Goal: Register for event/course: Register for event/course

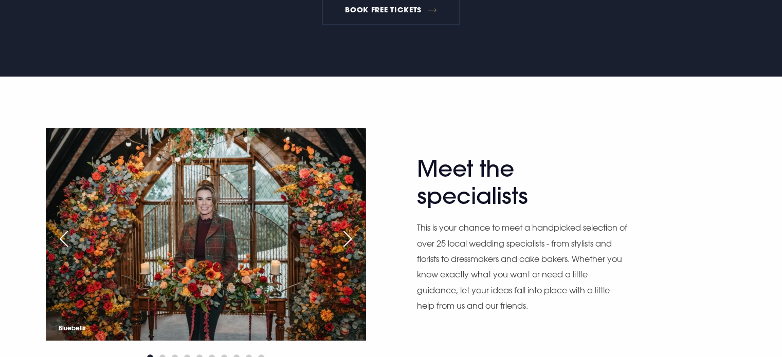
scroll to position [411, 0]
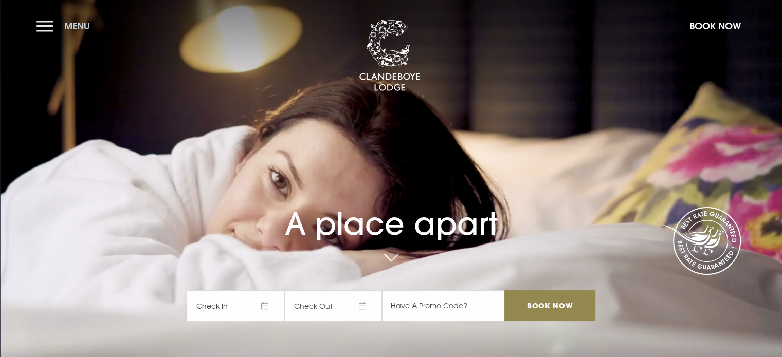
click at [47, 25] on button "Menu" at bounding box center [65, 26] width 59 height 22
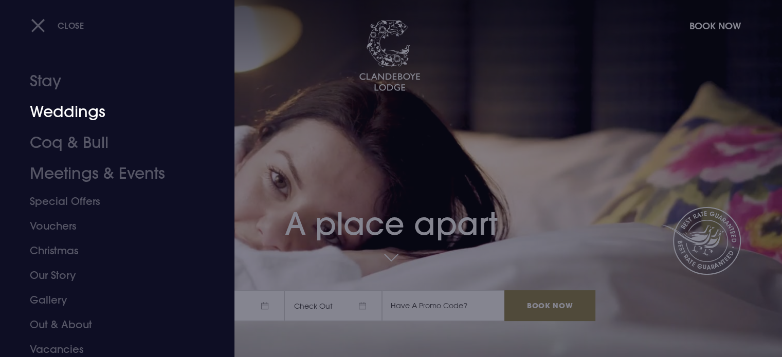
click at [67, 113] on link "Weddings" at bounding box center [111, 112] width 163 height 31
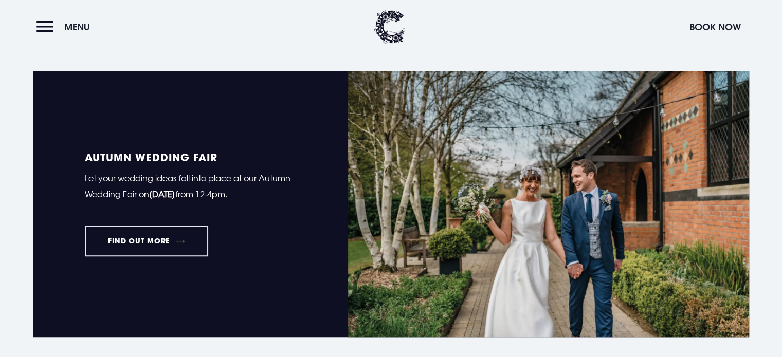
scroll to position [669, 0]
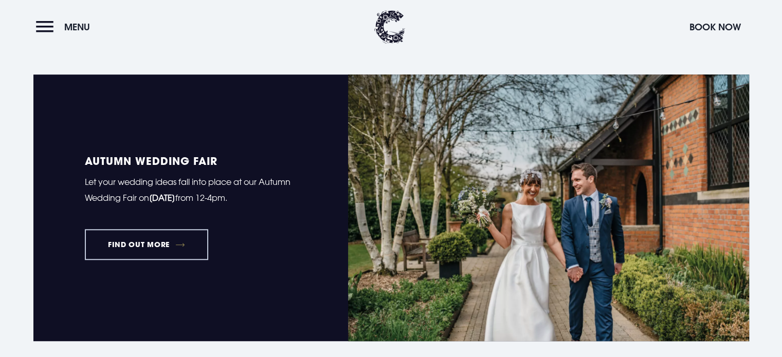
click at [137, 246] on link "FIND OUT MORE" at bounding box center [147, 244] width 124 height 31
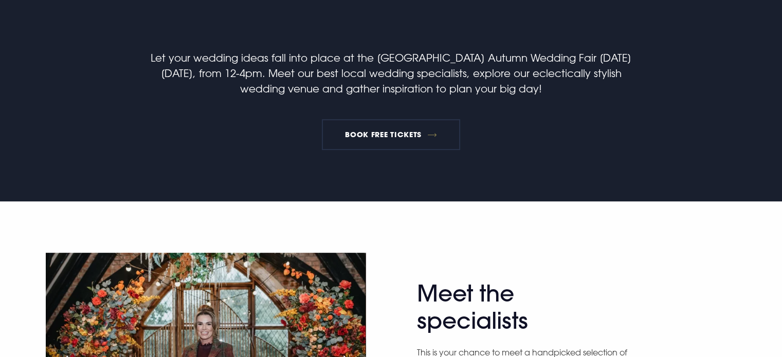
scroll to position [360, 0]
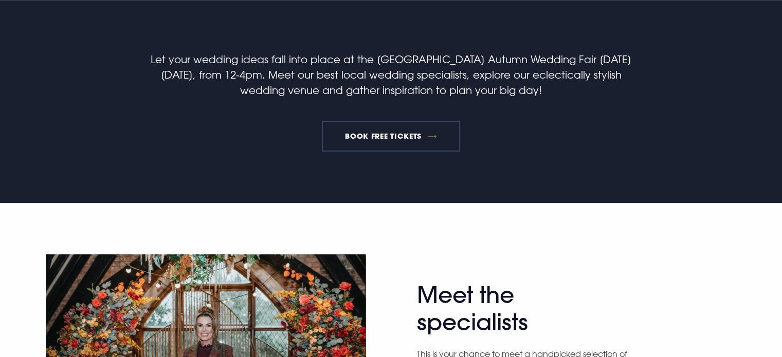
click at [391, 139] on link "BOOK FREE TICKETS" at bounding box center [391, 136] width 139 height 31
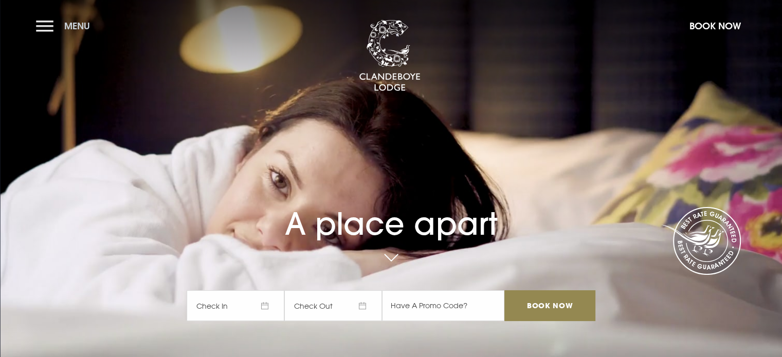
click at [43, 24] on button "Menu" at bounding box center [65, 26] width 59 height 22
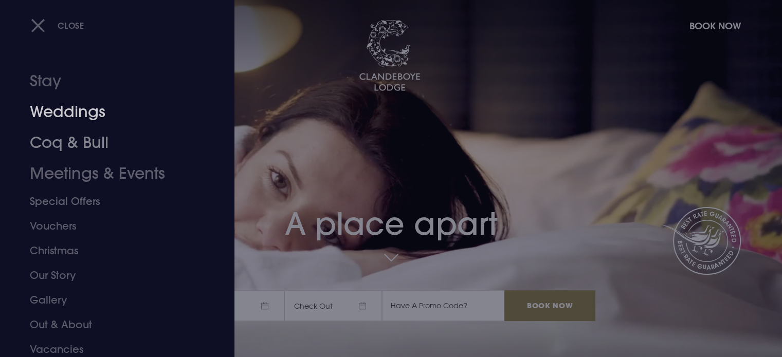
click at [64, 115] on link "Weddings" at bounding box center [111, 112] width 163 height 31
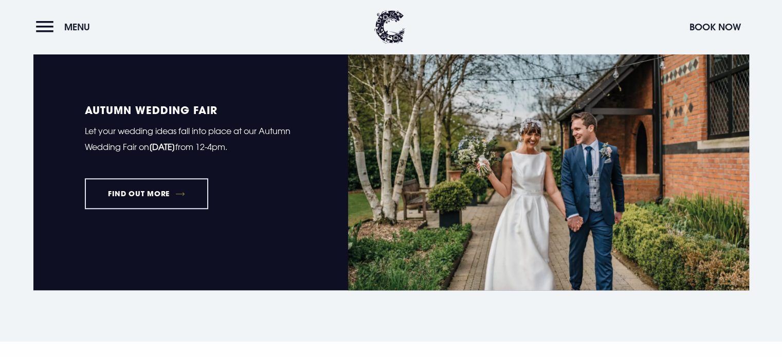
scroll to position [720, 0]
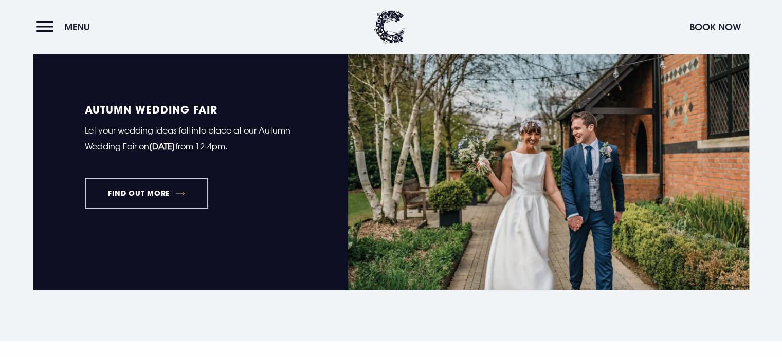
click at [158, 195] on link "FIND OUT MORE" at bounding box center [147, 193] width 124 height 31
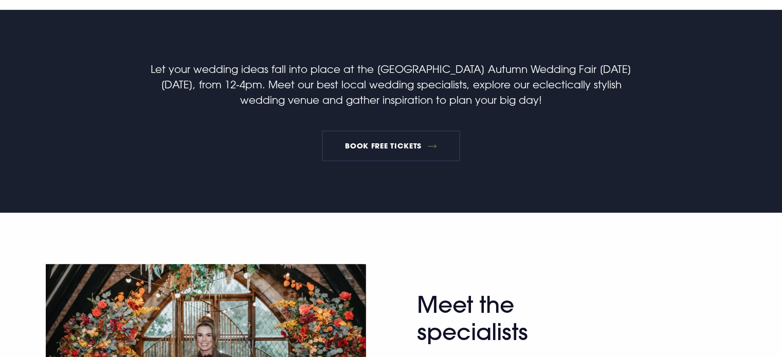
scroll to position [309, 0]
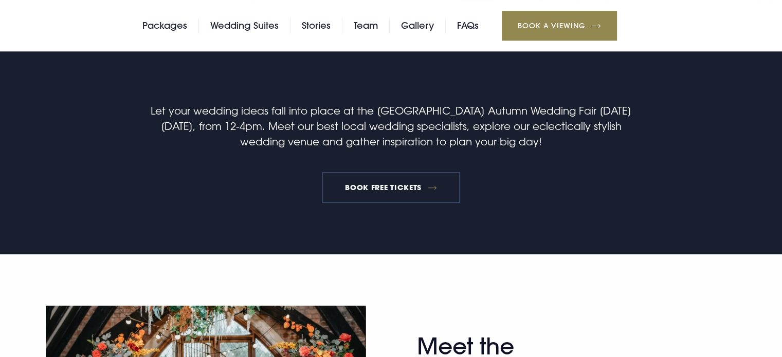
click at [385, 189] on link "BOOK FREE TICKETS" at bounding box center [391, 187] width 139 height 31
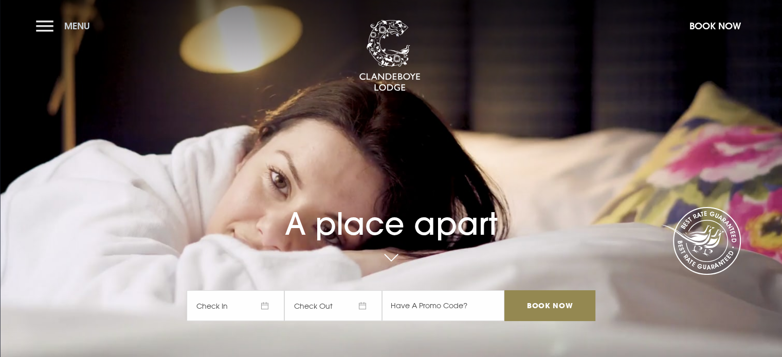
click at [41, 28] on button "Menu" at bounding box center [65, 26] width 59 height 22
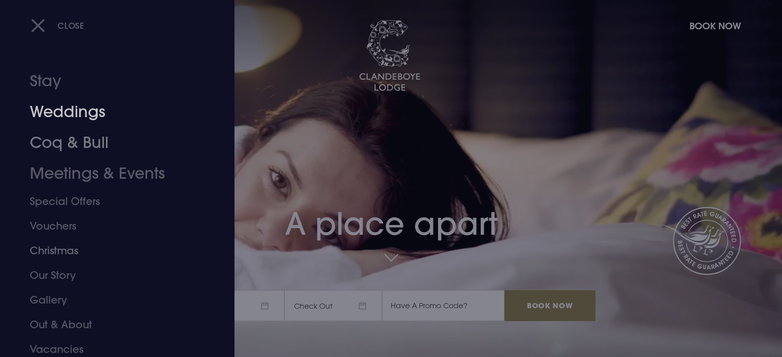
click at [65, 115] on link "Weddings" at bounding box center [111, 112] width 163 height 31
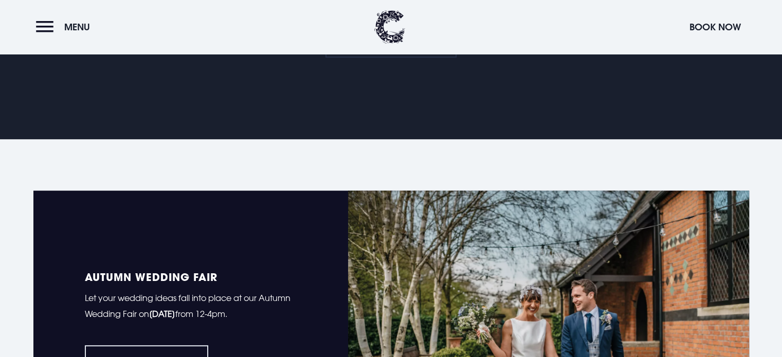
scroll to position [720, 0]
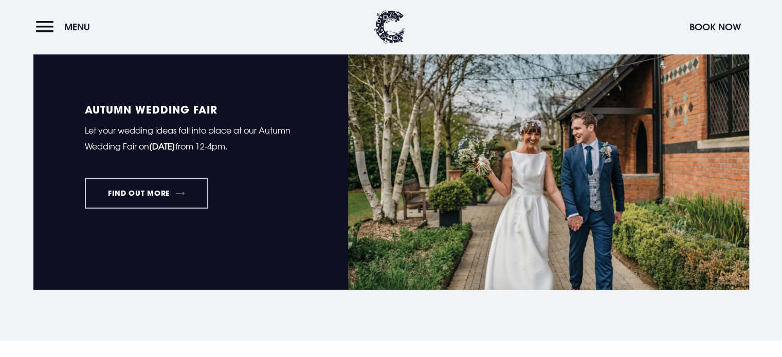
click at [153, 191] on link "FIND OUT MORE" at bounding box center [147, 193] width 124 height 31
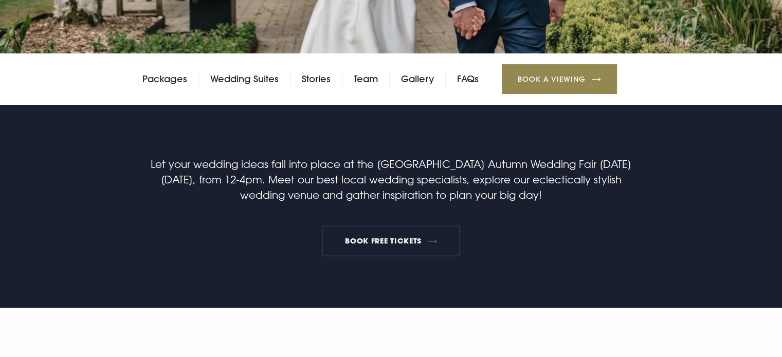
scroll to position [257, 0]
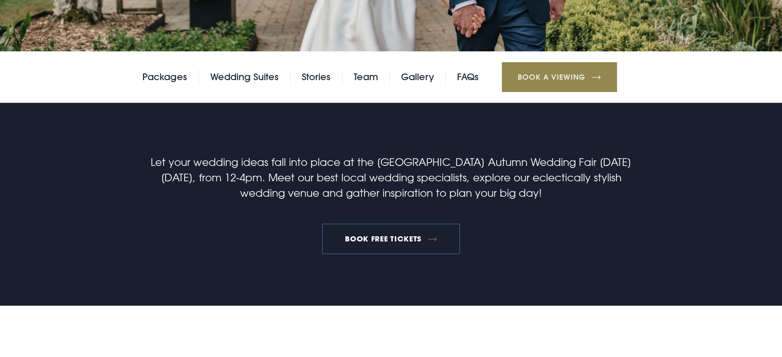
click at [392, 236] on link "BOOK FREE TICKETS" at bounding box center [391, 239] width 139 height 31
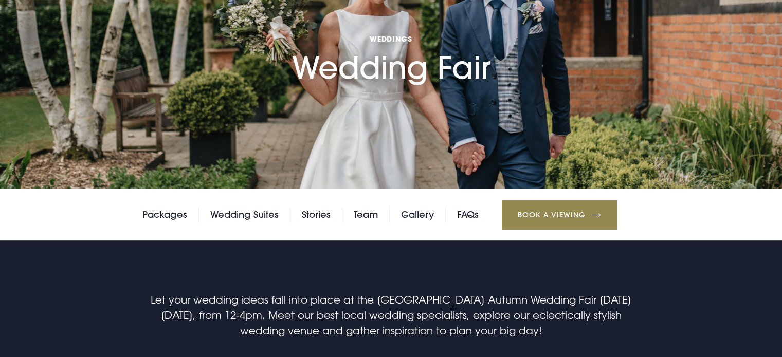
scroll to position [0, 0]
